Goal: Download file/media

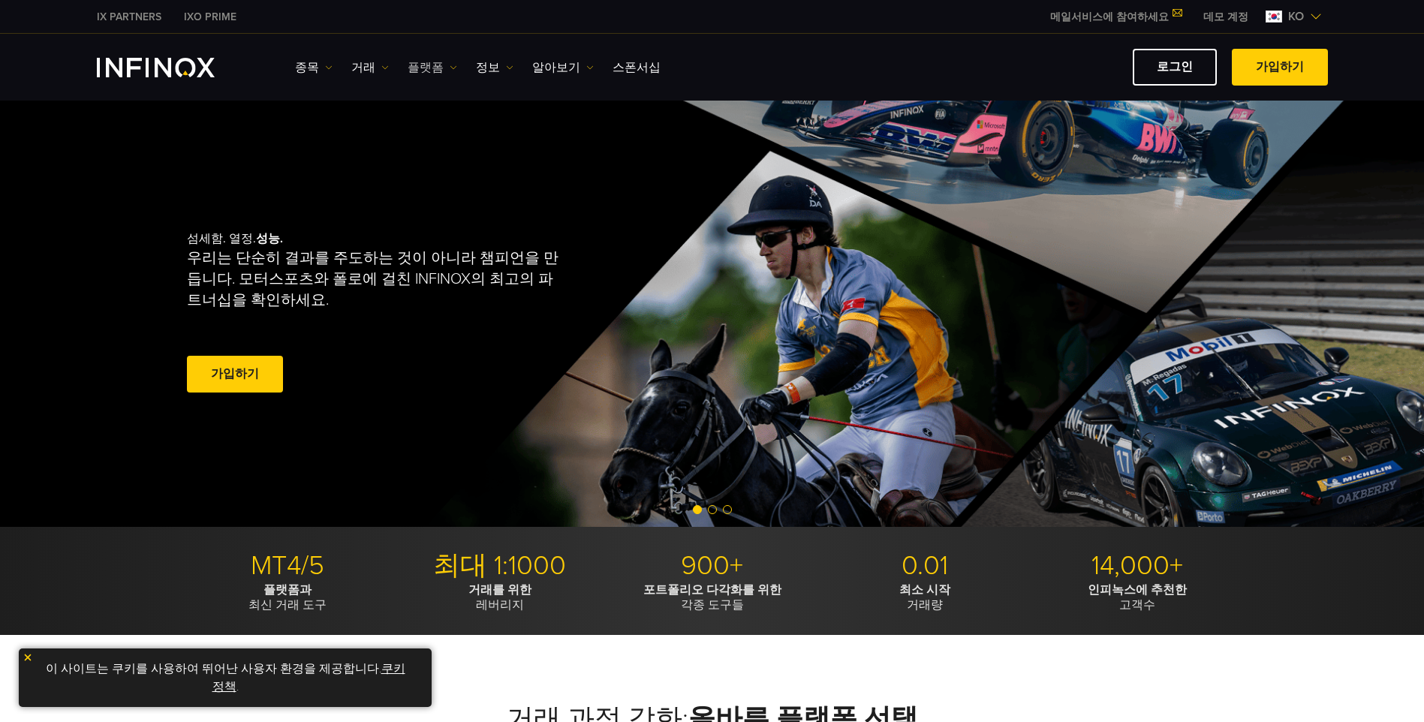
click at [441, 71] on link "플랫폼" at bounding box center [433, 68] width 50 height 18
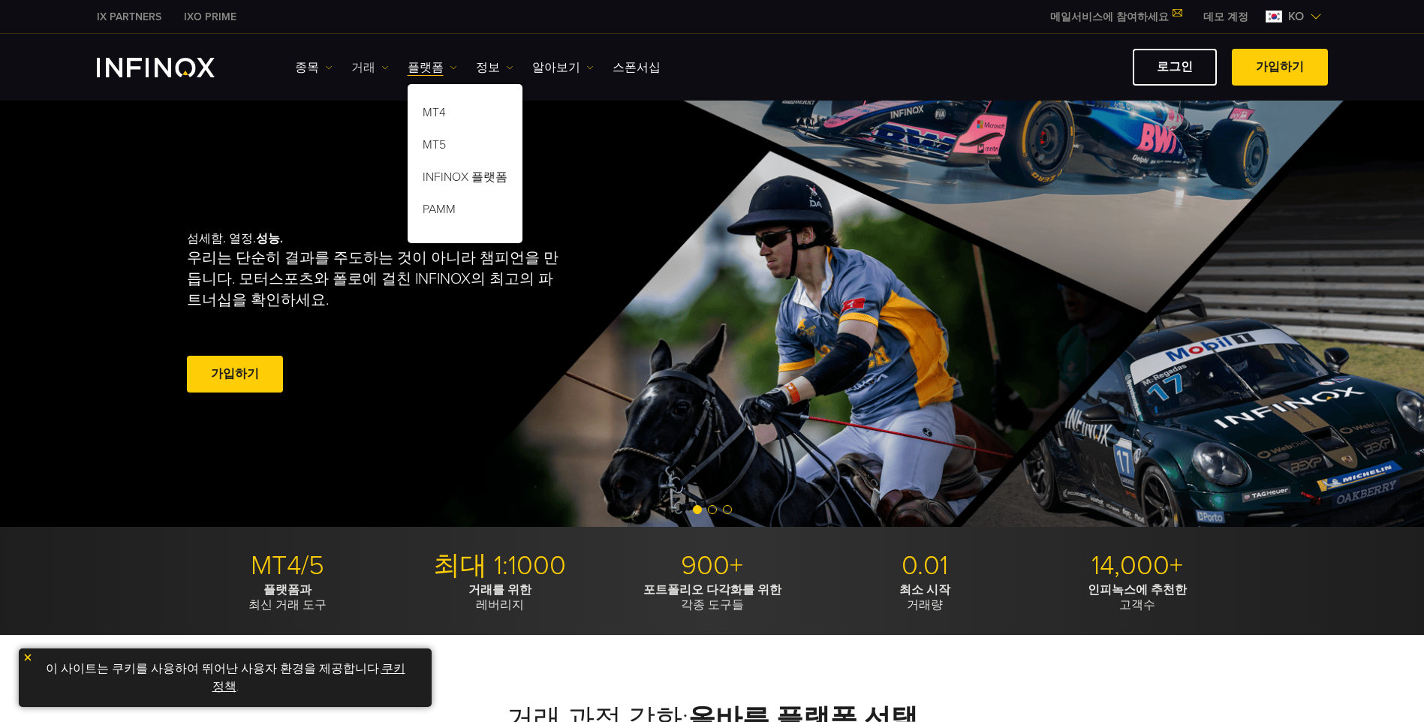
click at [381, 68] on img at bounding box center [385, 68] width 8 height 8
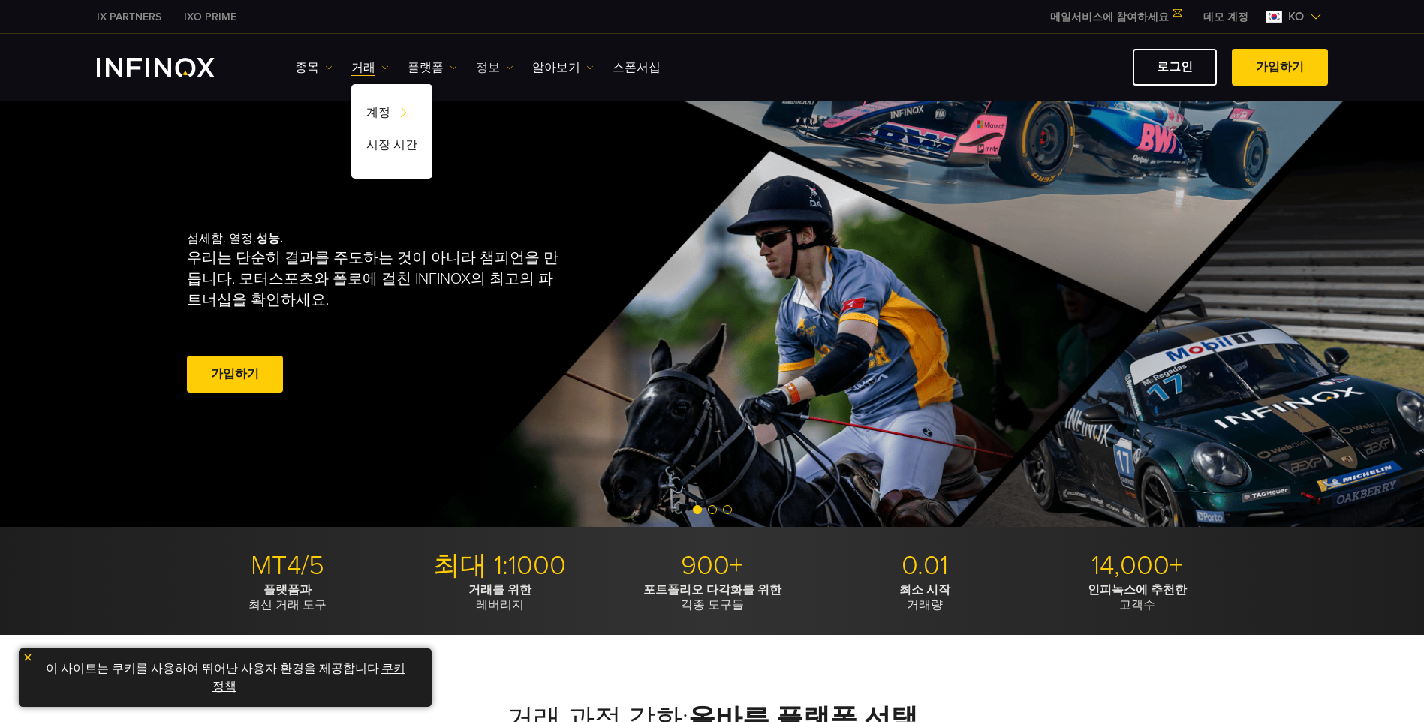
click at [506, 69] on img at bounding box center [510, 68] width 8 height 8
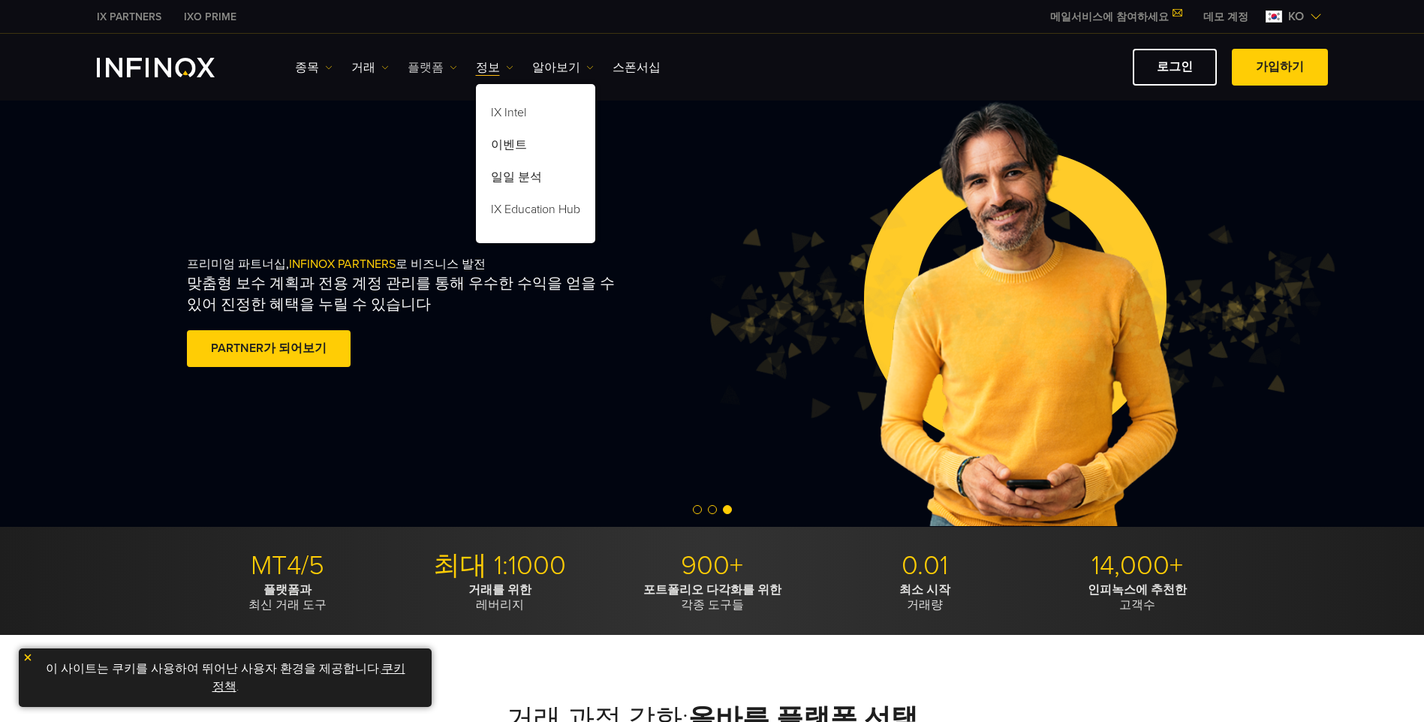
click at [450, 65] on img at bounding box center [454, 68] width 8 height 8
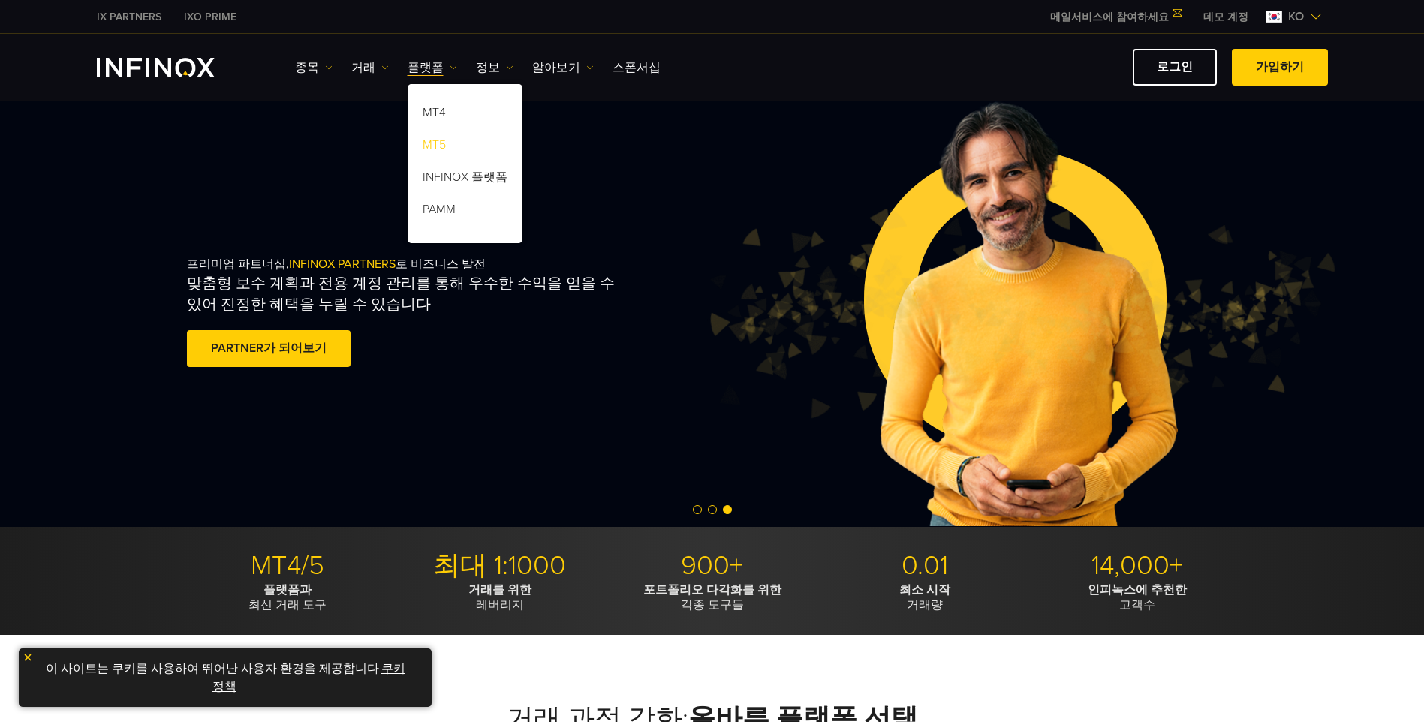
click at [432, 143] on link "MT5" at bounding box center [465, 147] width 115 height 32
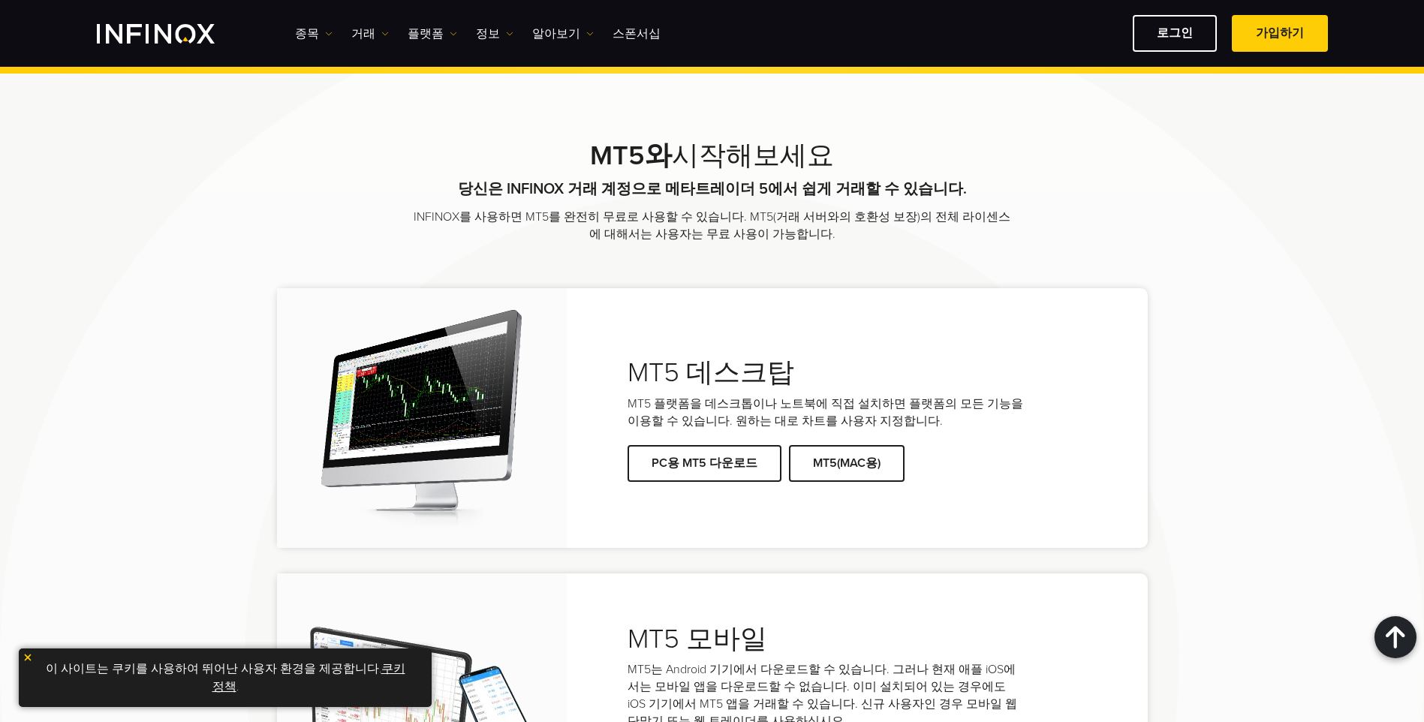
scroll to position [2852, 0]
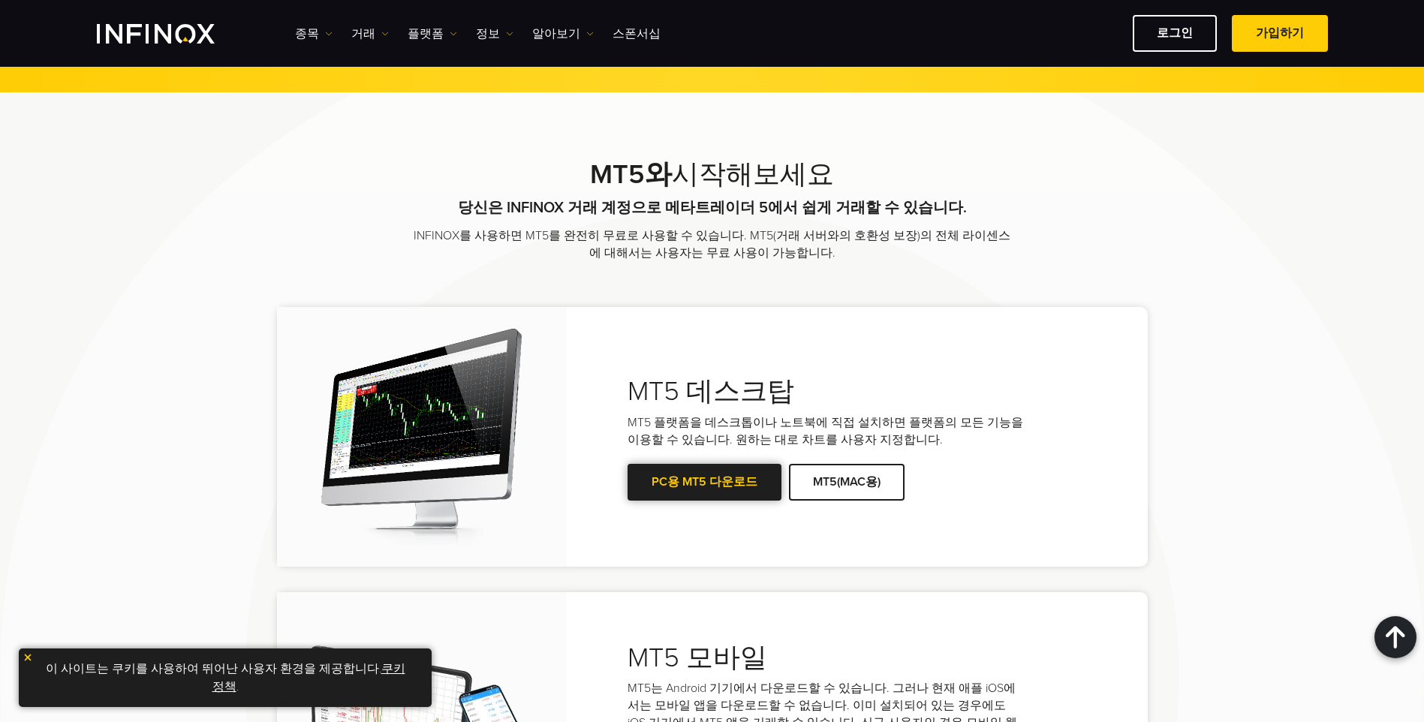
click at [695, 482] on link "PC용 MT5 다운로드" at bounding box center [704, 482] width 154 height 37
click at [450, 32] on img at bounding box center [454, 34] width 8 height 8
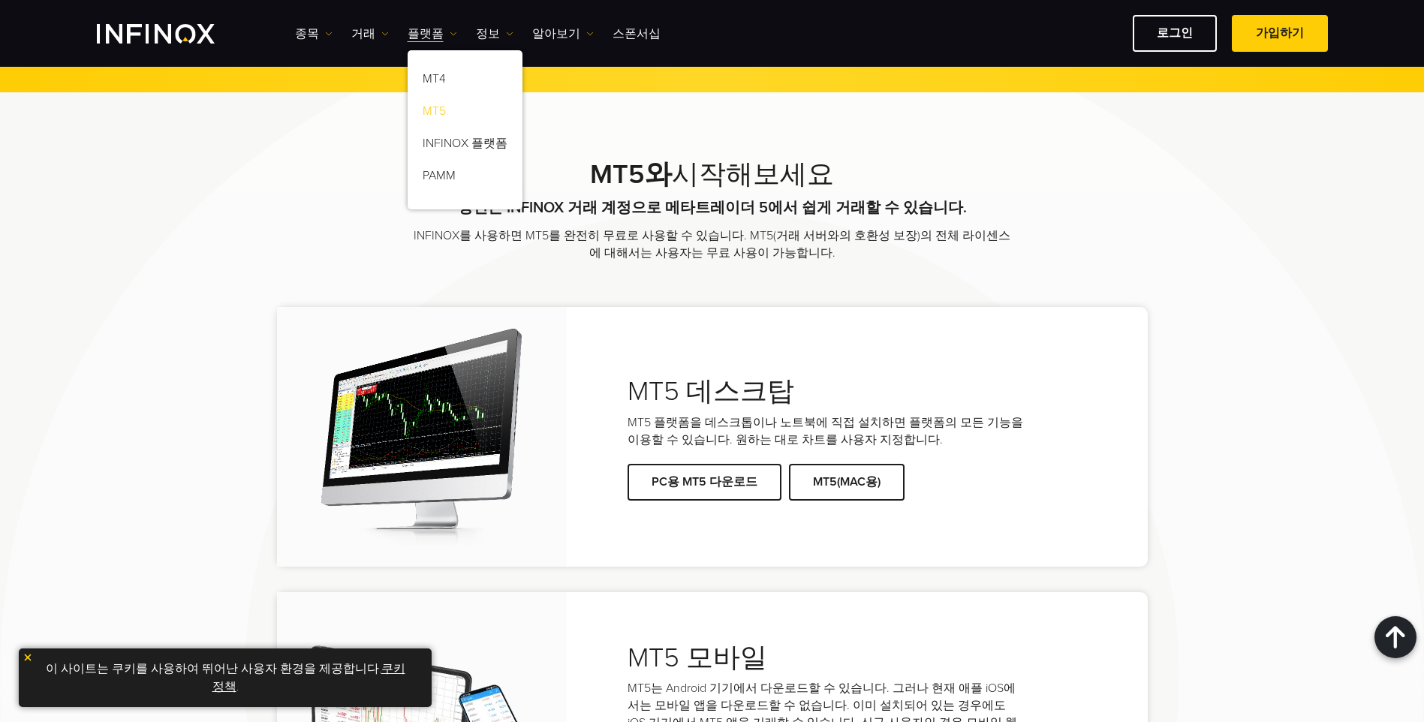
click at [432, 106] on link "MT5" at bounding box center [465, 114] width 115 height 32
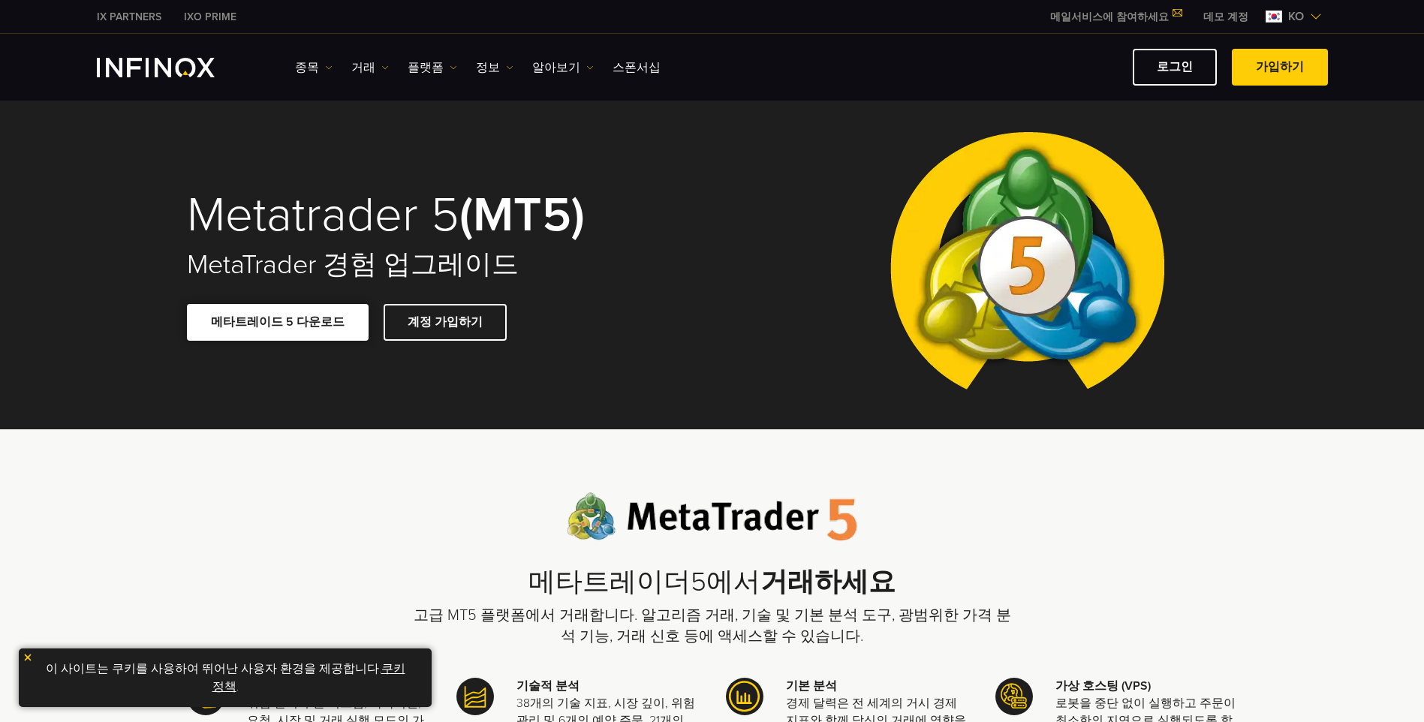
click at [265, 318] on link "메타트레이드 5 다운로드" at bounding box center [278, 322] width 182 height 37
